Goal: Check status

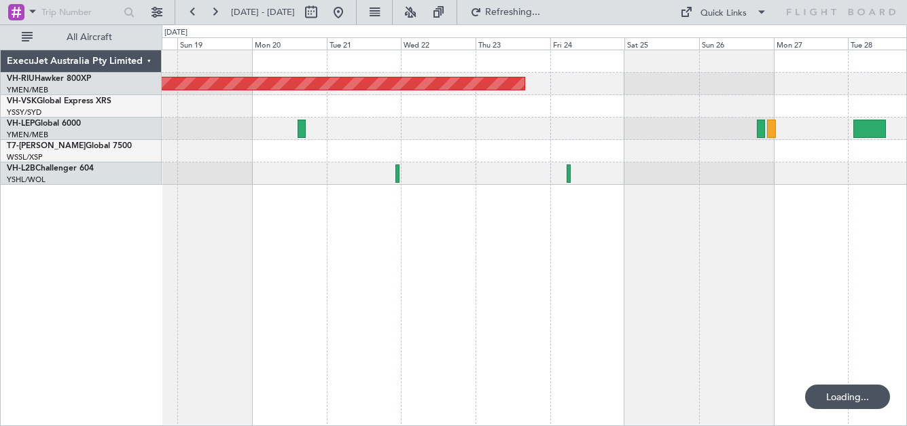
click at [214, 8] on button at bounding box center [215, 12] width 22 height 22
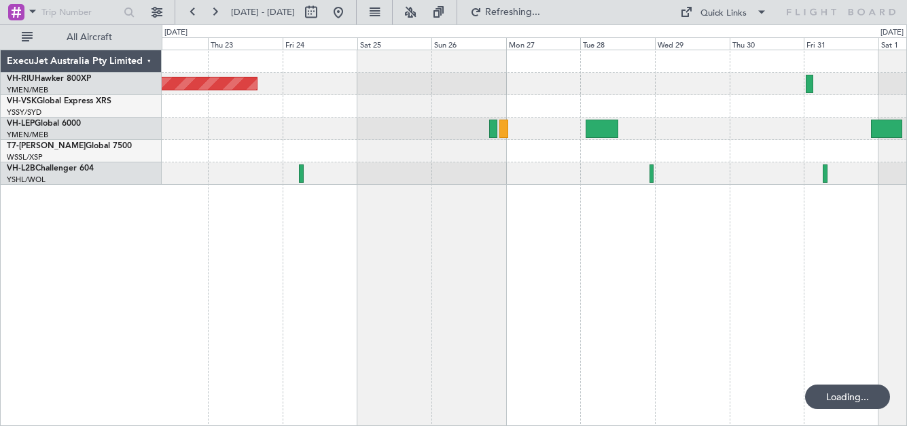
click at [214, 8] on button at bounding box center [215, 12] width 22 height 22
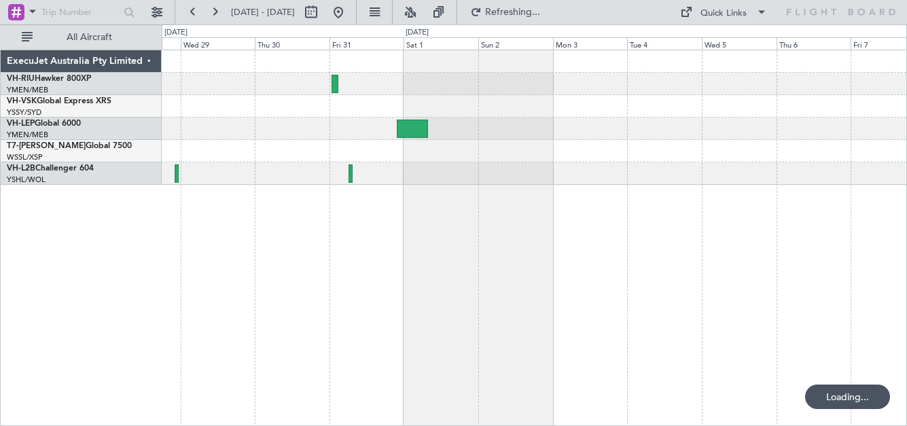
click at [214, 8] on button at bounding box center [215, 12] width 22 height 22
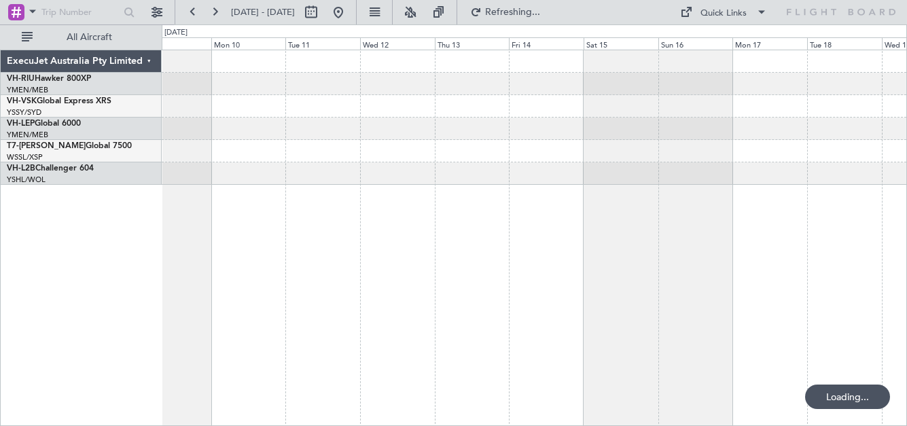
click at [214, 8] on button at bounding box center [215, 12] width 22 height 22
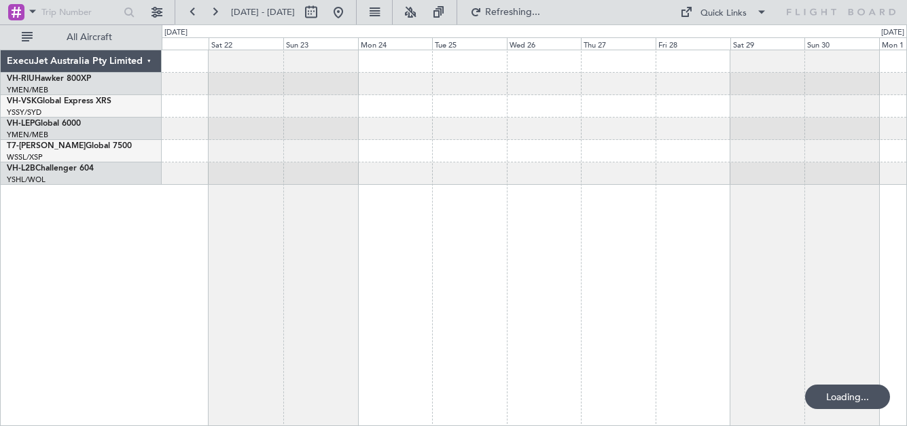
click at [214, 8] on button at bounding box center [215, 12] width 22 height 22
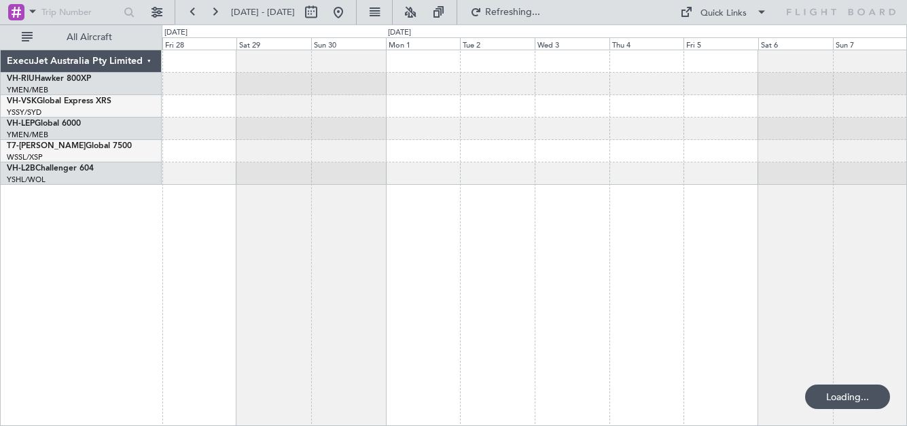
click at [214, 8] on button at bounding box center [215, 12] width 22 height 22
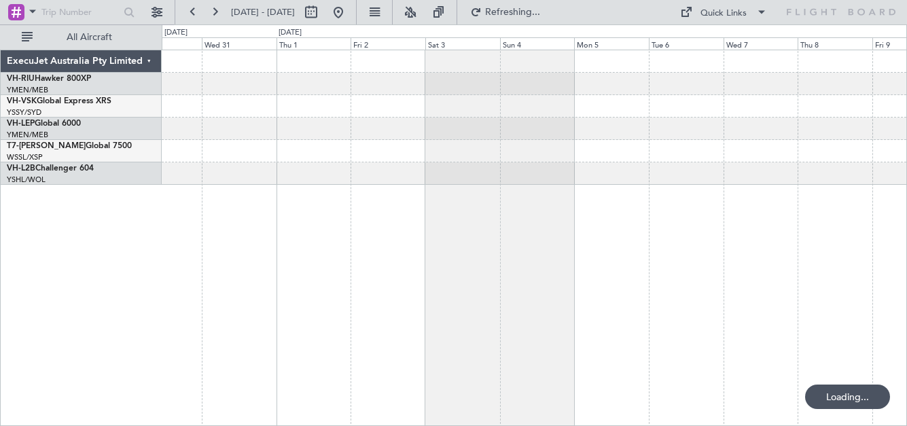
click at [214, 8] on button at bounding box center [215, 12] width 22 height 22
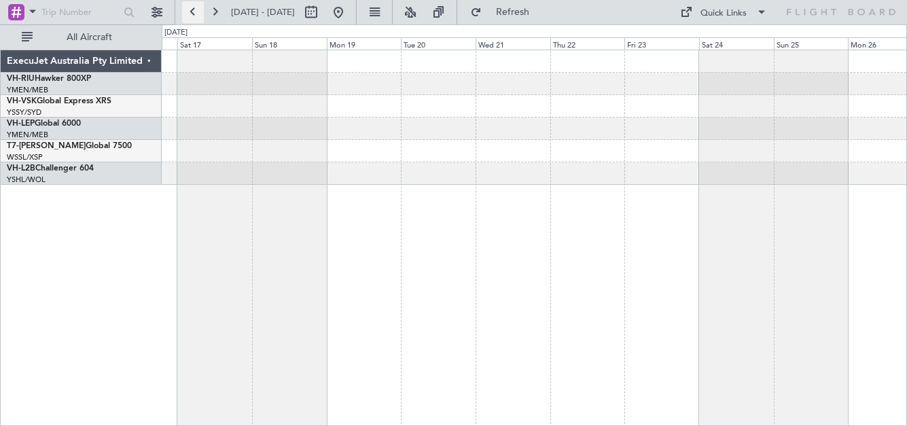
click at [191, 10] on button at bounding box center [193, 12] width 22 height 22
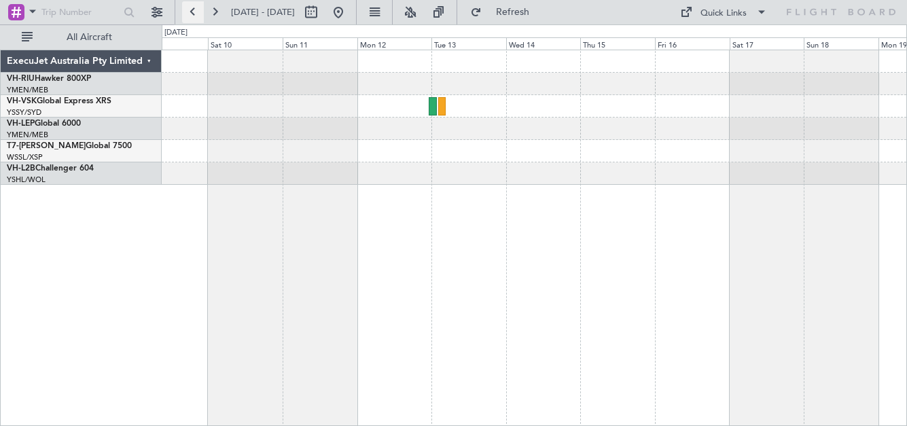
click at [191, 10] on button at bounding box center [193, 12] width 22 height 22
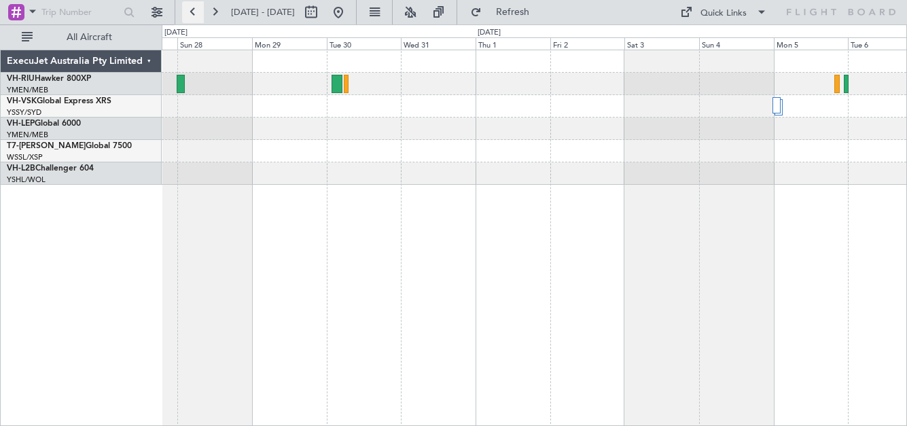
click at [191, 10] on button at bounding box center [193, 12] width 22 height 22
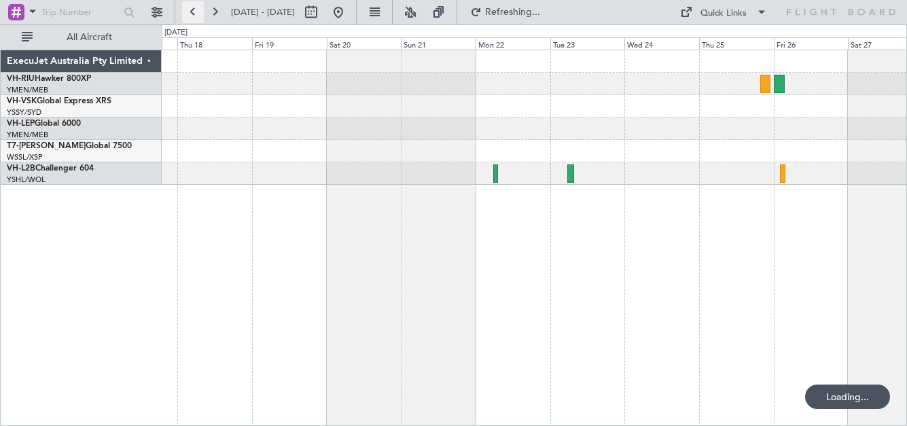
click at [191, 10] on button at bounding box center [193, 12] width 22 height 22
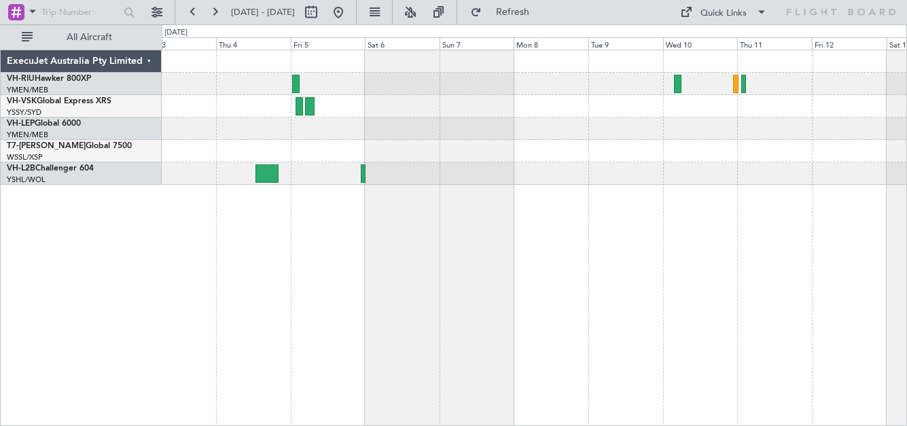
click at [574, 114] on div "Planned Maint Sydney ([PERSON_NAME] Intl)" at bounding box center [534, 106] width 744 height 22
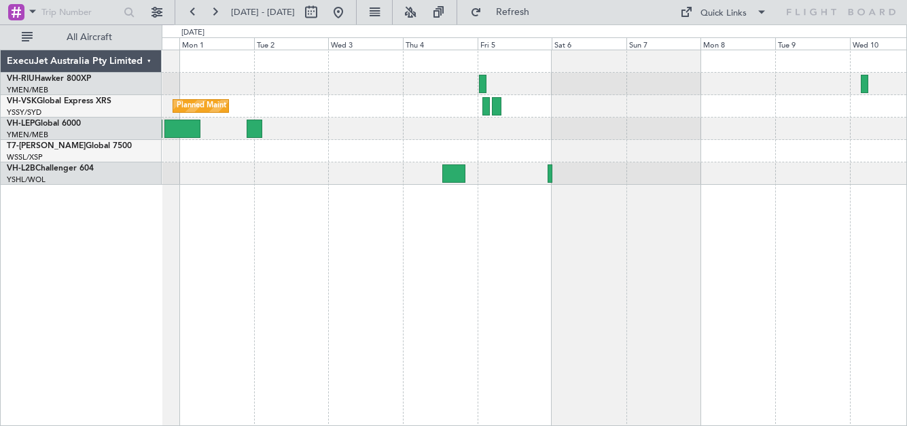
click at [571, 126] on div "Planned Maint Sydney ([PERSON_NAME] Intl)" at bounding box center [534, 117] width 744 height 134
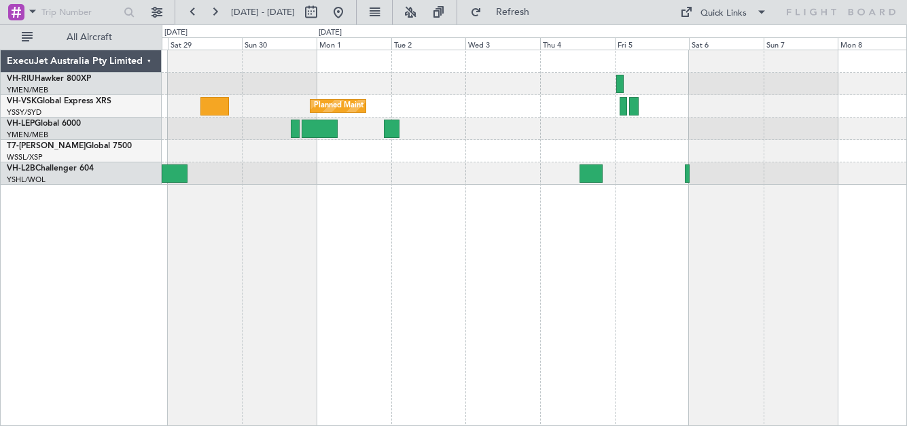
click at [371, 104] on div "Planned Maint Sydney ([PERSON_NAME] Intl)" at bounding box center [534, 106] width 744 height 22
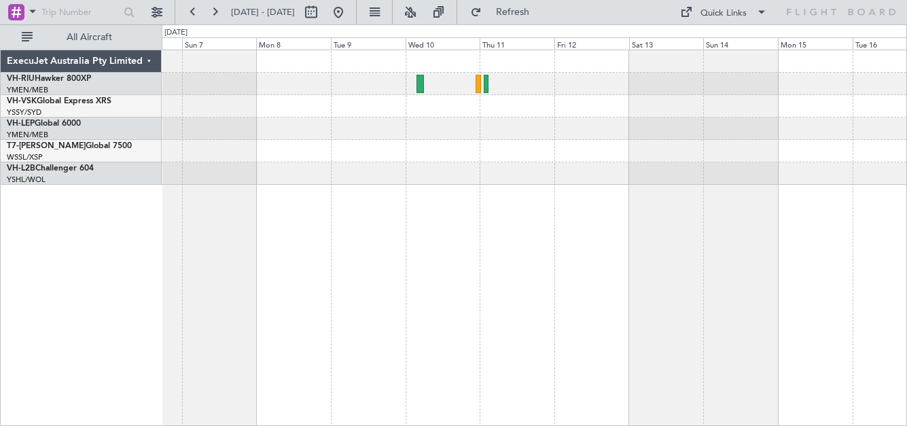
click at [351, 111] on div at bounding box center [534, 117] width 744 height 134
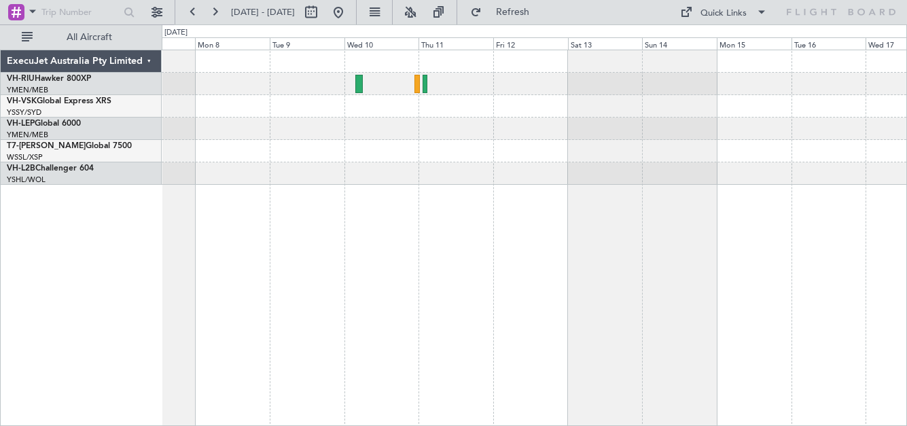
click at [426, 125] on div at bounding box center [534, 128] width 744 height 22
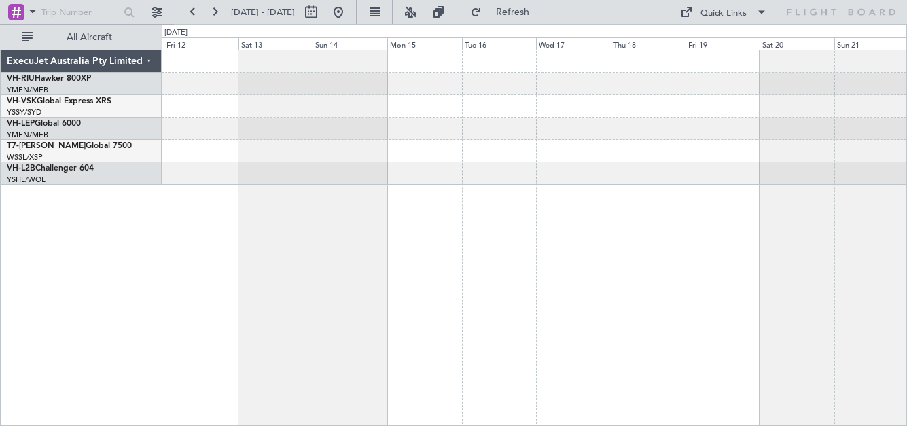
click at [596, 127] on div at bounding box center [534, 128] width 744 height 22
click at [189, 14] on button at bounding box center [193, 12] width 22 height 22
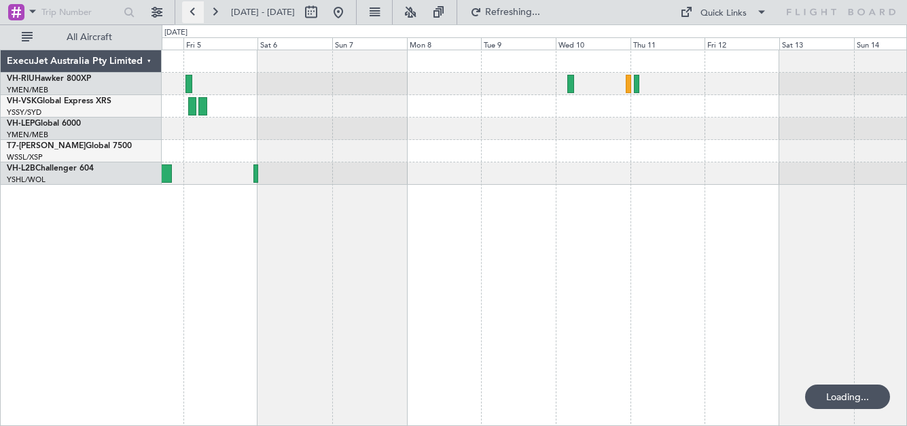
click at [189, 14] on button at bounding box center [193, 12] width 22 height 22
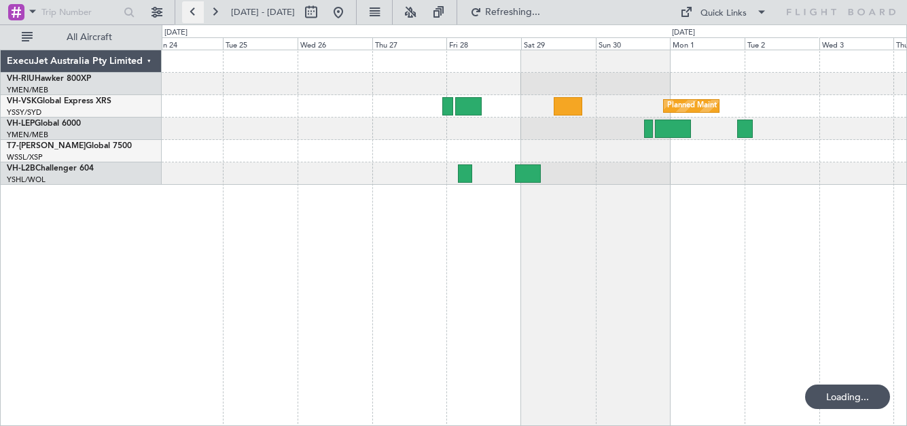
click at [189, 14] on button at bounding box center [193, 12] width 22 height 22
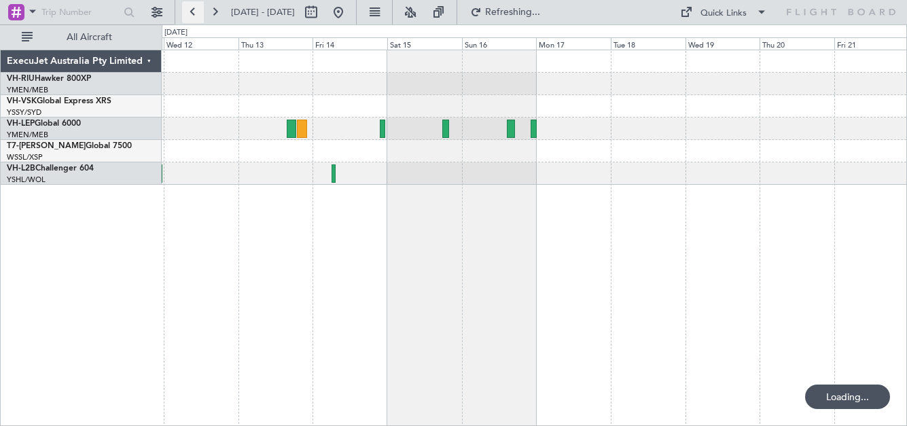
click at [189, 14] on button at bounding box center [193, 12] width 22 height 22
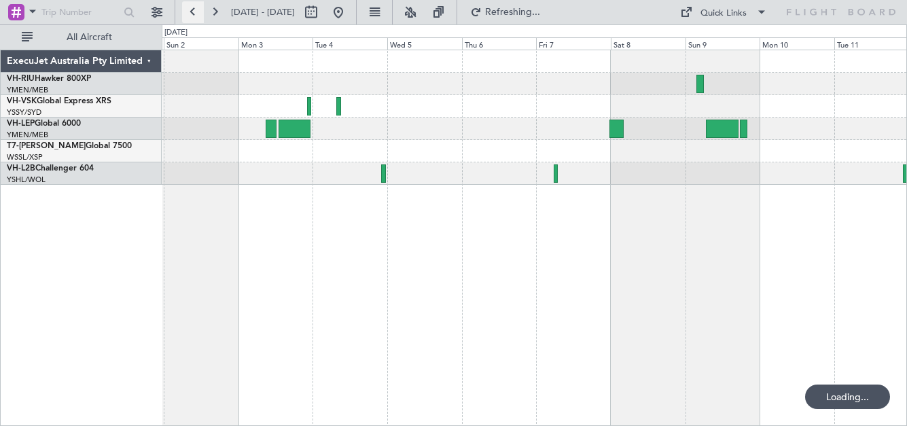
click at [189, 14] on button at bounding box center [193, 12] width 22 height 22
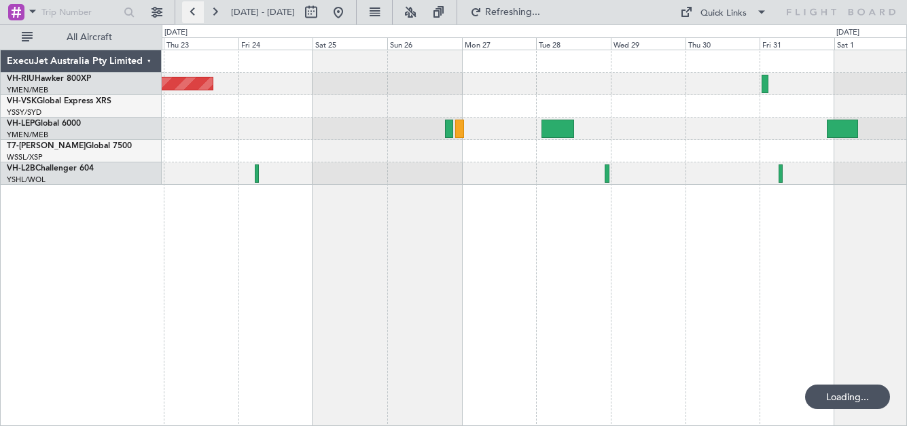
click at [190, 14] on button at bounding box center [193, 12] width 22 height 22
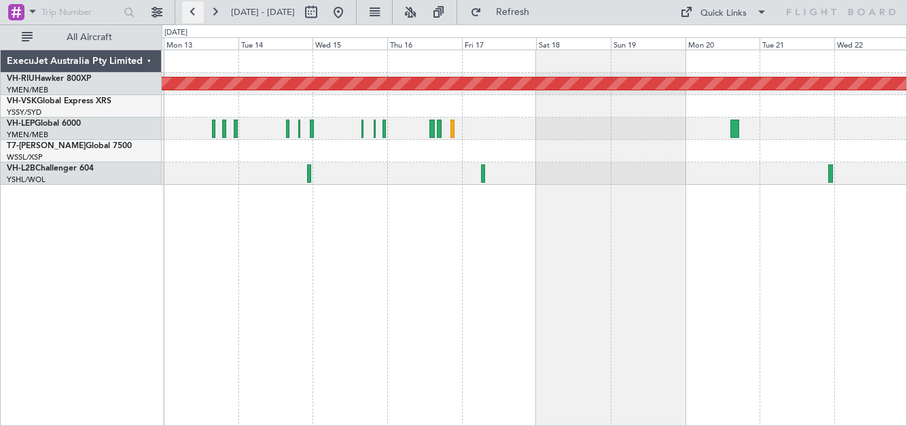
click at [191, 12] on button at bounding box center [193, 12] width 22 height 22
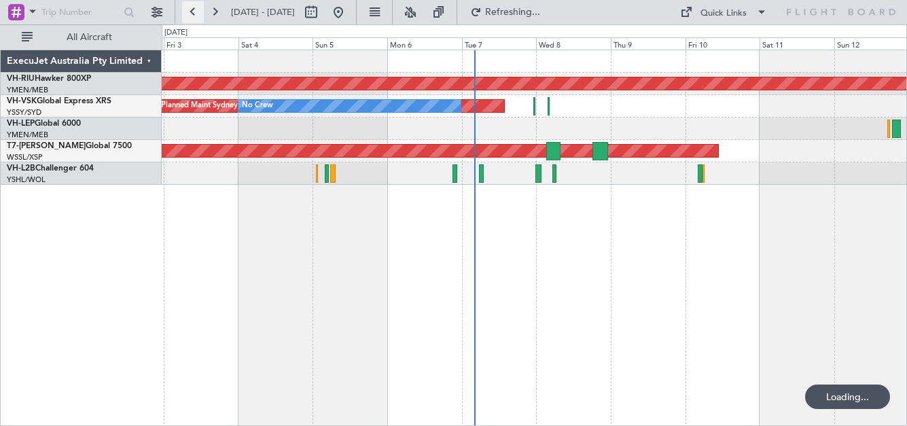
click at [191, 12] on button at bounding box center [193, 12] width 22 height 22
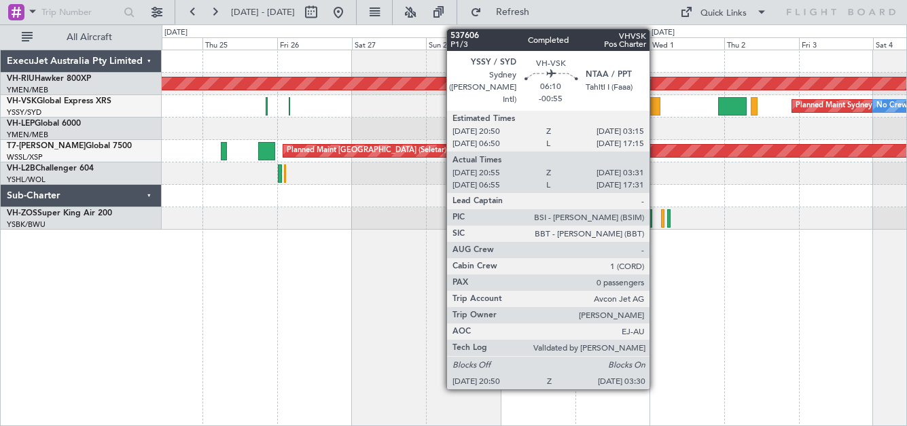
click at [655, 109] on div at bounding box center [649, 106] width 21 height 18
